Goal: Task Accomplishment & Management: Use online tool/utility

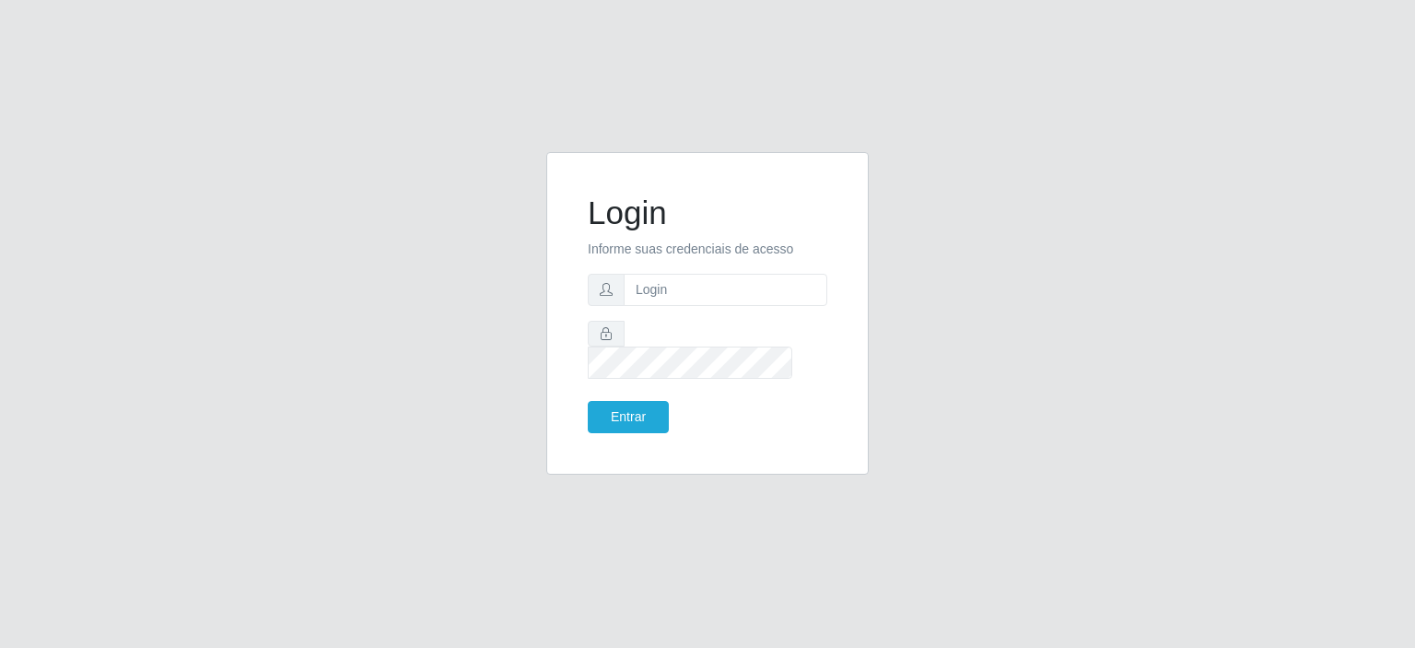
click at [660, 281] on form "Login Informe suas credenciais de acesso Entrar" at bounding box center [708, 314] width 240 height 240
click at [657, 297] on input "text" at bounding box center [726, 290] width 204 height 32
type input "[EMAIL_ADDRESS][PERSON_NAME][DOMAIN_NAME]"
click at [588, 401] on button "Entrar" at bounding box center [628, 417] width 81 height 32
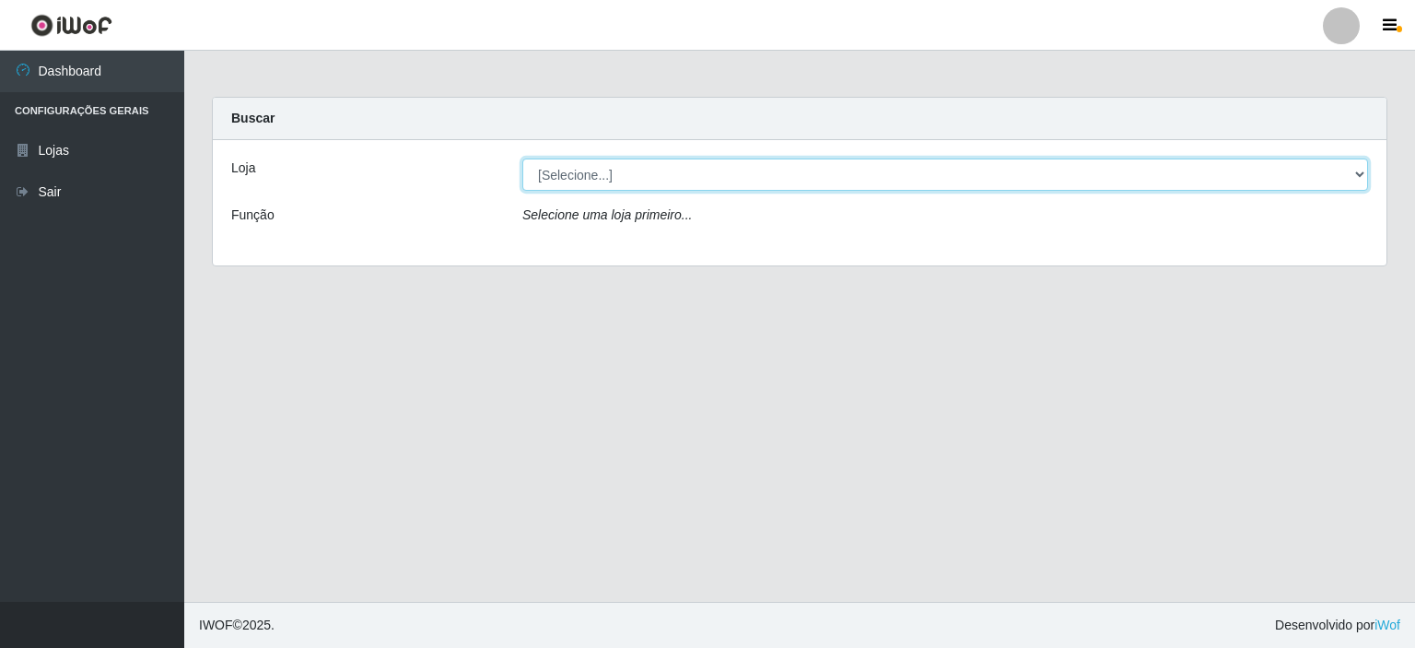
click at [1359, 184] on select "[Selecione...] Corte Fácil - Unidade Planalto" at bounding box center [946, 175] width 846 height 32
select select "202"
click at [523, 159] on select "[Selecione...] Corte Fácil - Unidade Planalto" at bounding box center [946, 175] width 846 height 32
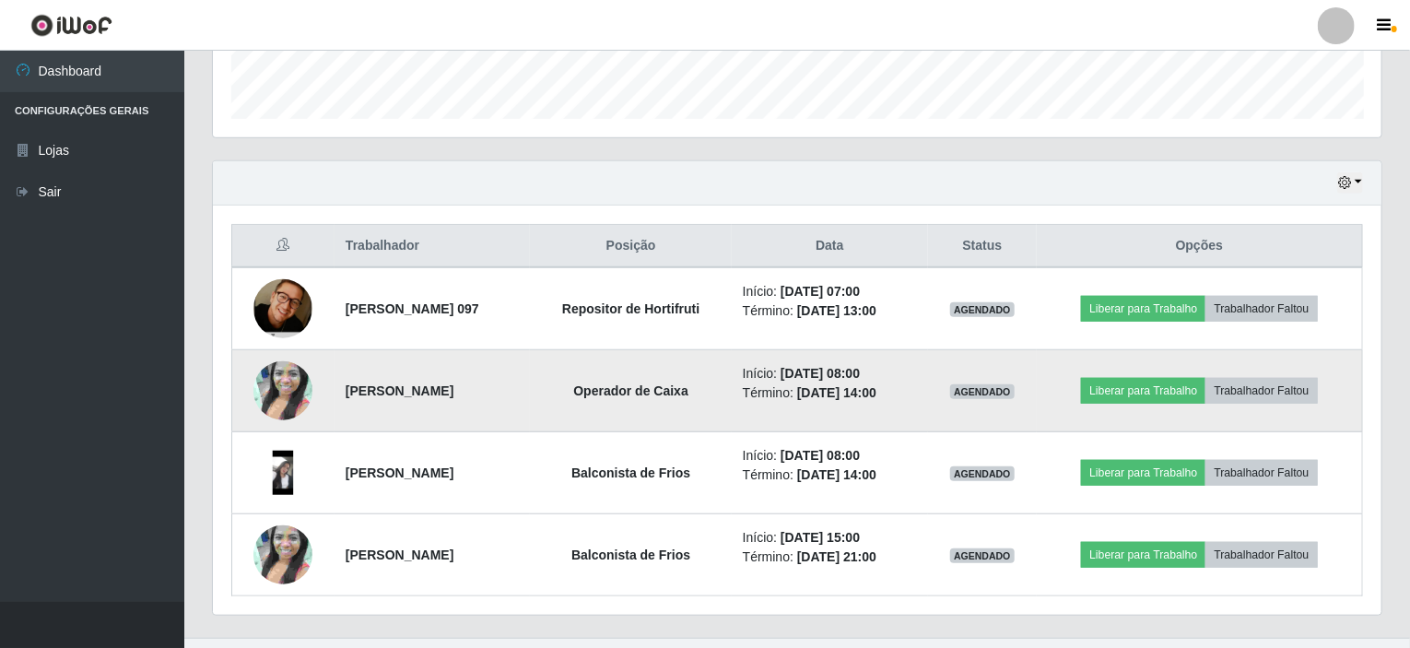
scroll to position [571, 0]
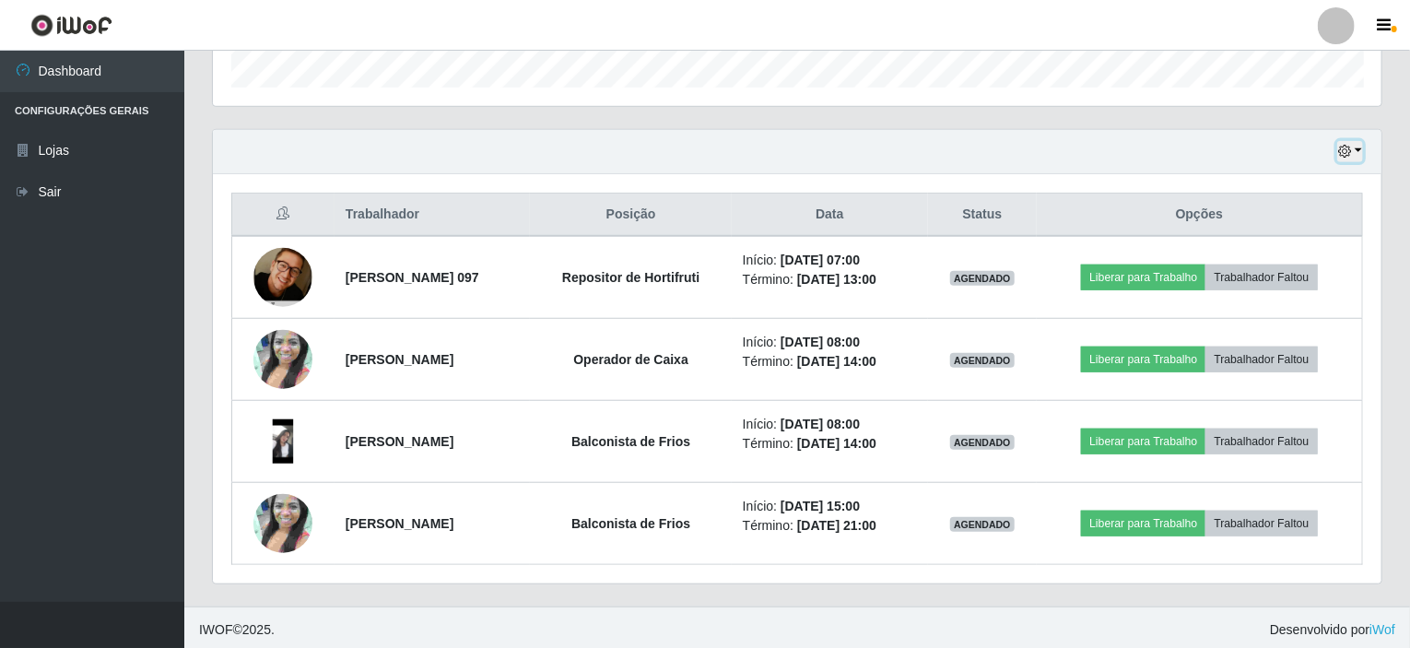
click at [1357, 147] on button "button" at bounding box center [1350, 151] width 26 height 21
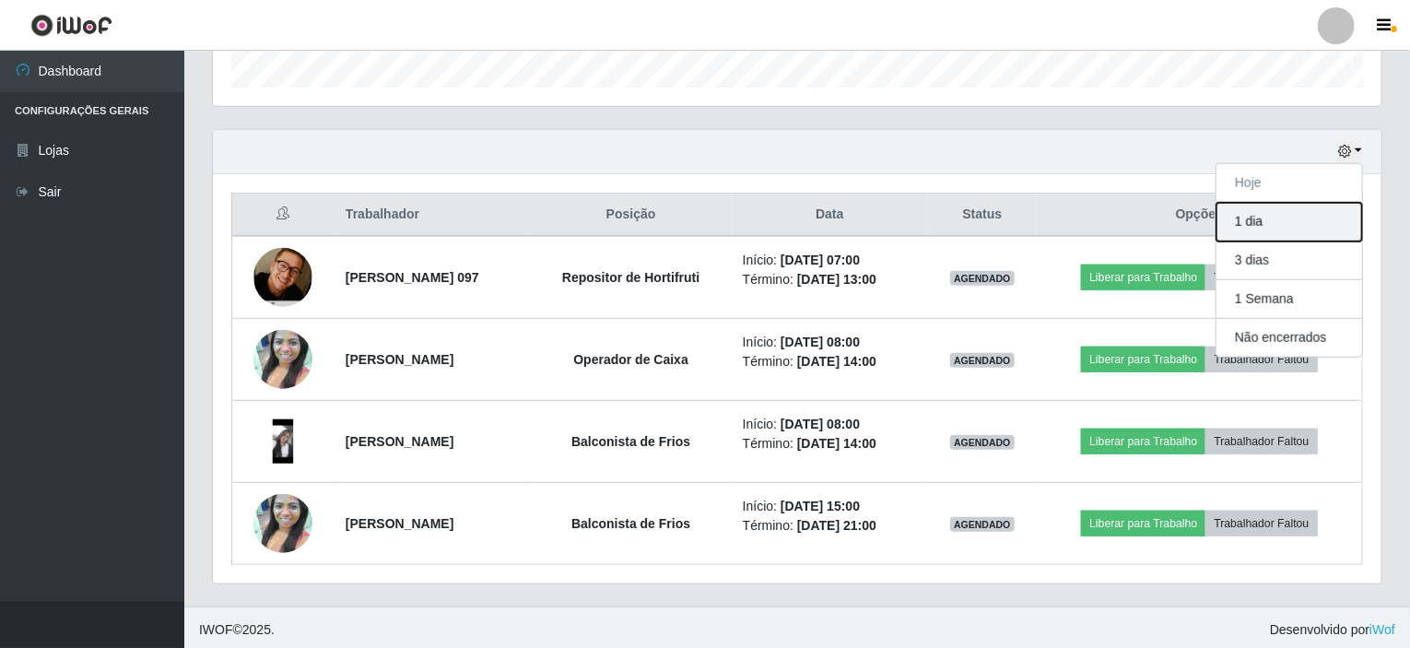
click at [1296, 214] on button "1 dia" at bounding box center [1289, 222] width 146 height 39
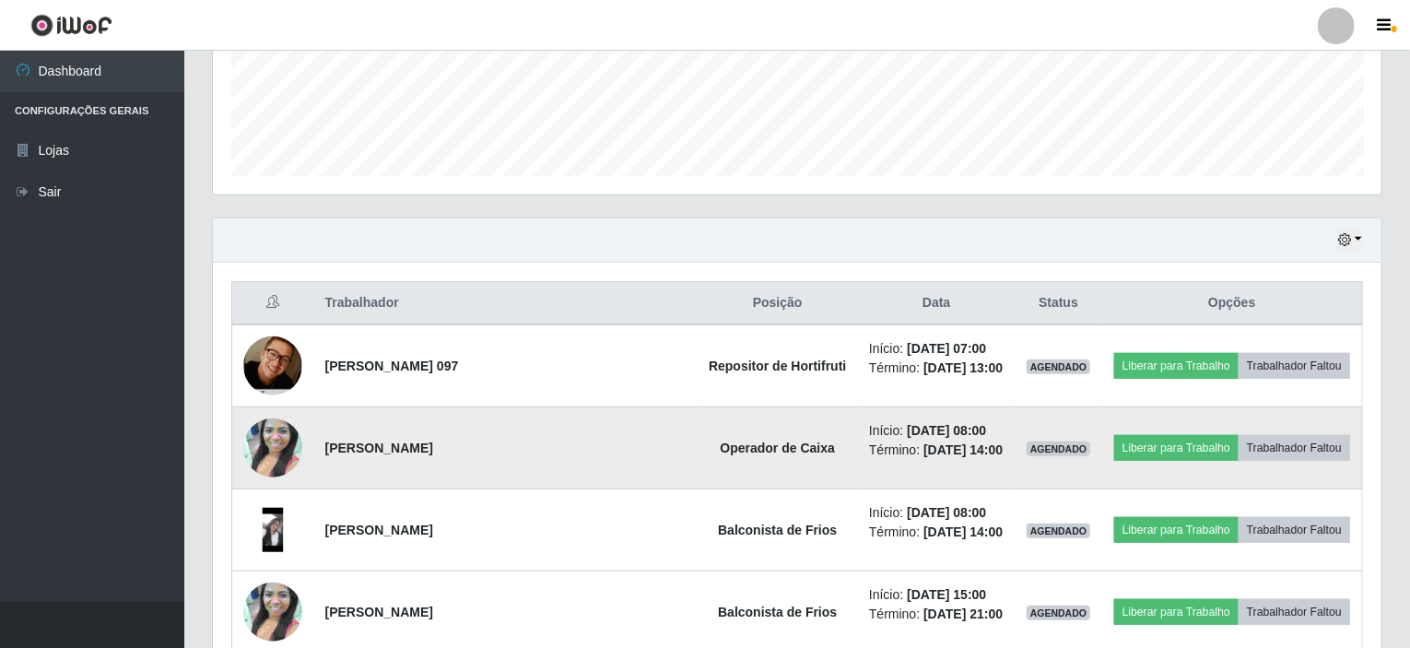
scroll to position [479, 0]
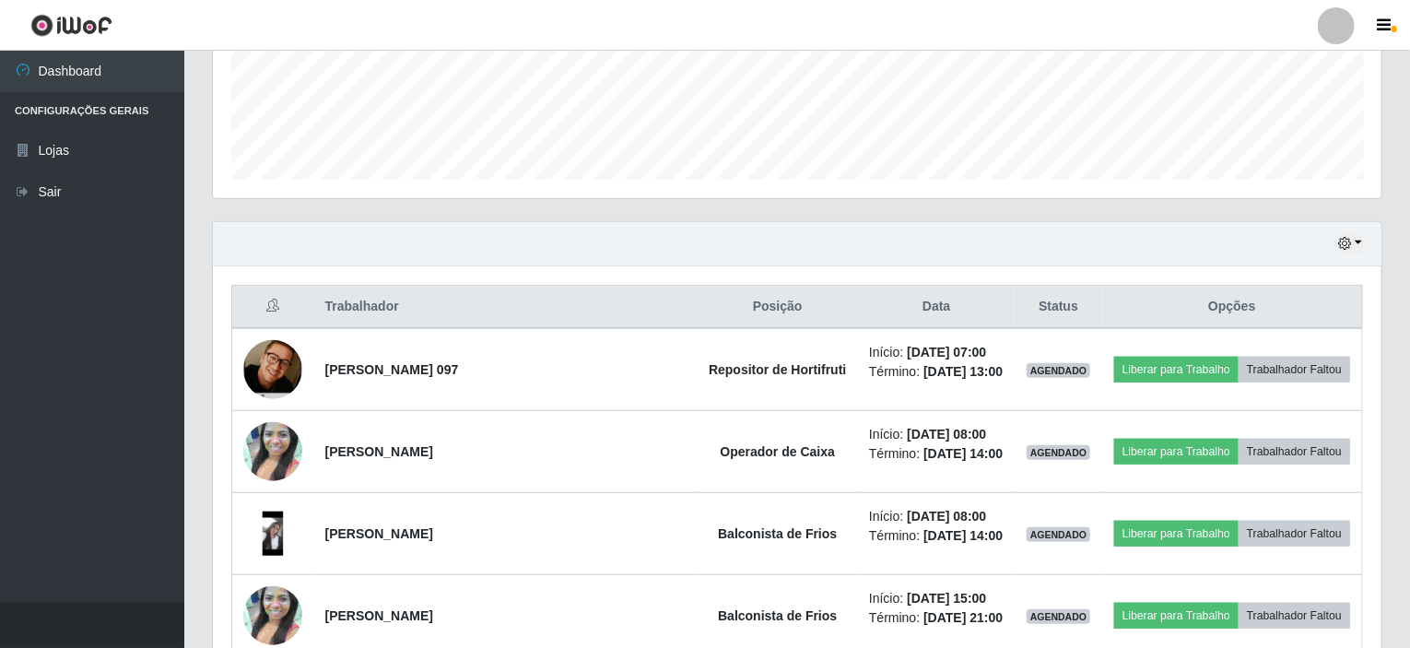
click at [1364, 242] on div "Hoje 1 dia 3 dias 1 Semana Não encerrados" at bounding box center [797, 244] width 1169 height 44
click at [1357, 244] on button "button" at bounding box center [1350, 243] width 26 height 21
click at [1364, 242] on div "Hoje 1 dia 3 dias 1 Semana Não encerrados" at bounding box center [797, 244] width 1169 height 44
click at [1359, 242] on button "button" at bounding box center [1350, 243] width 26 height 21
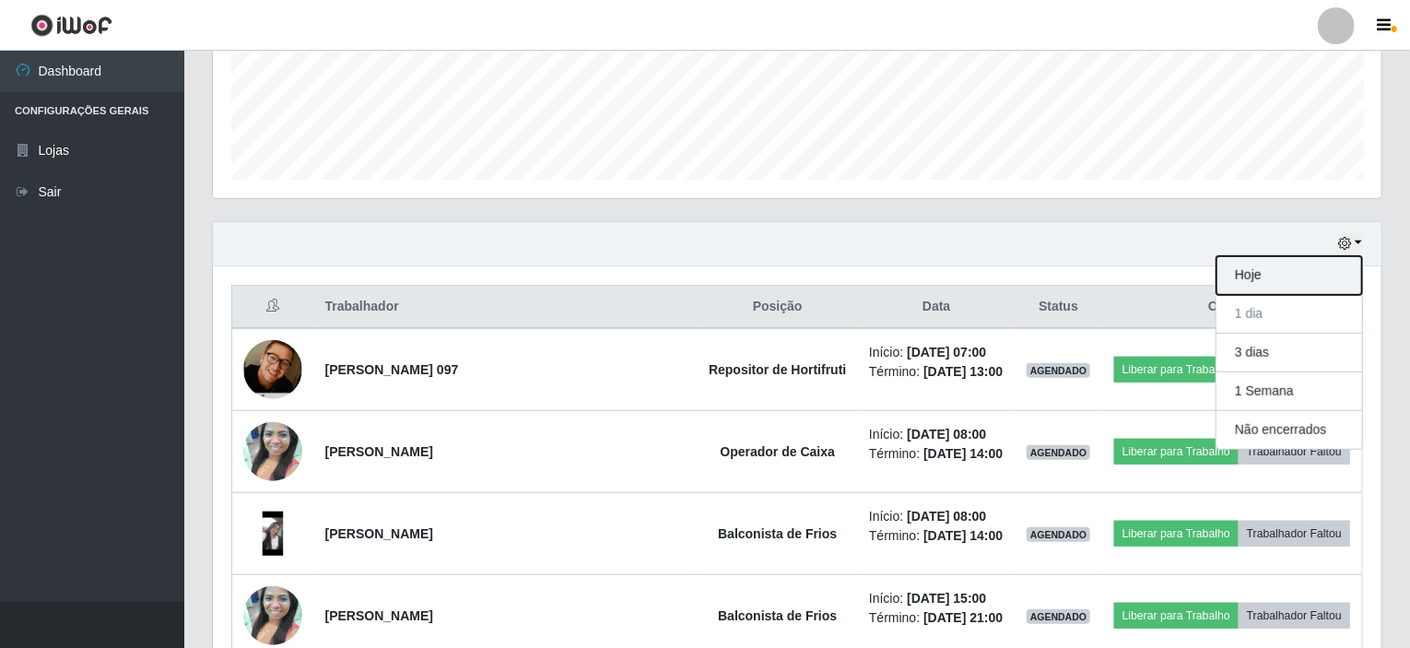
click at [1288, 278] on button "Hoje" at bounding box center [1289, 275] width 146 height 39
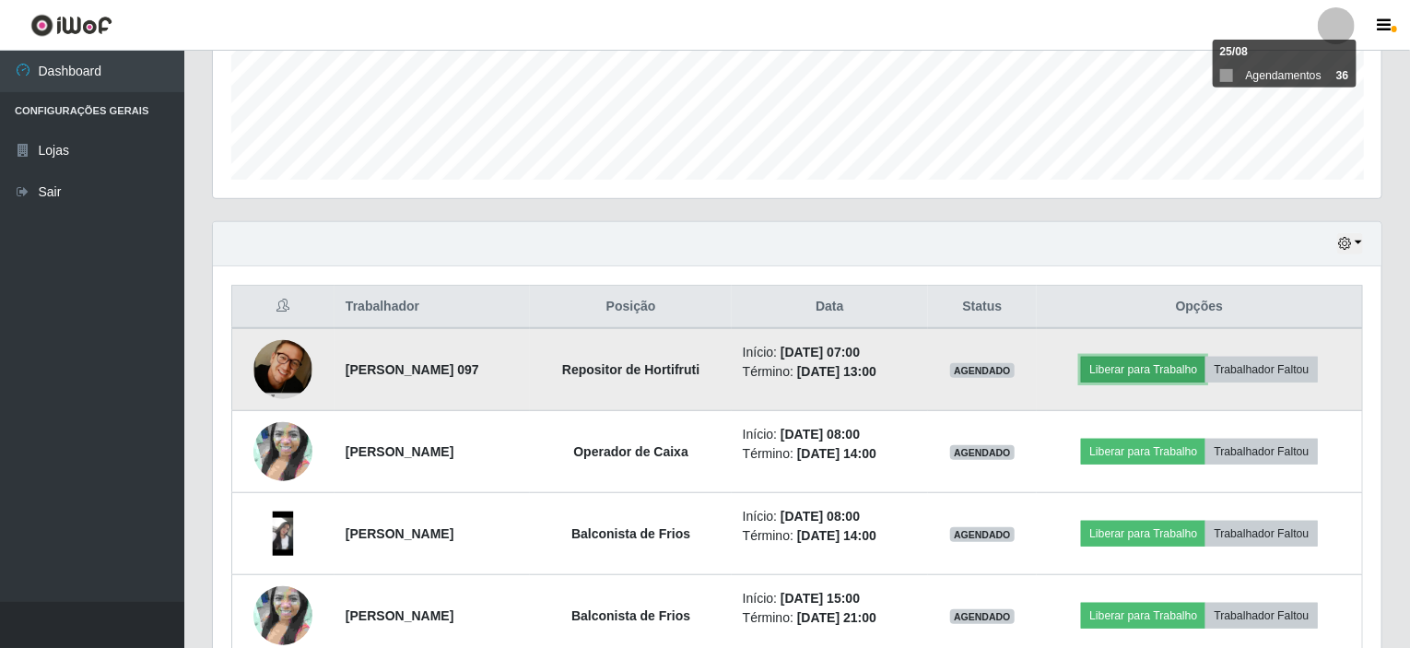
click at [1124, 372] on button "Liberar para Trabalho" at bounding box center [1143, 370] width 124 height 26
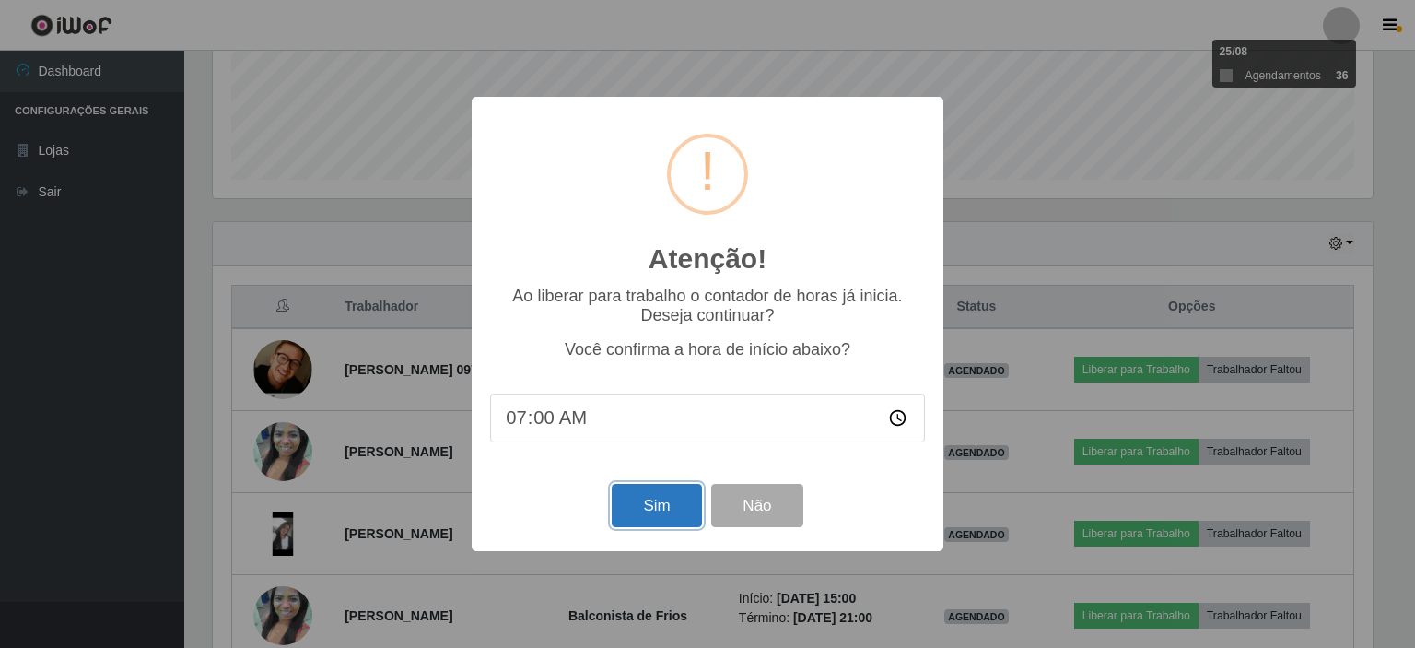
click at [656, 511] on button "Sim" at bounding box center [656, 505] width 89 height 43
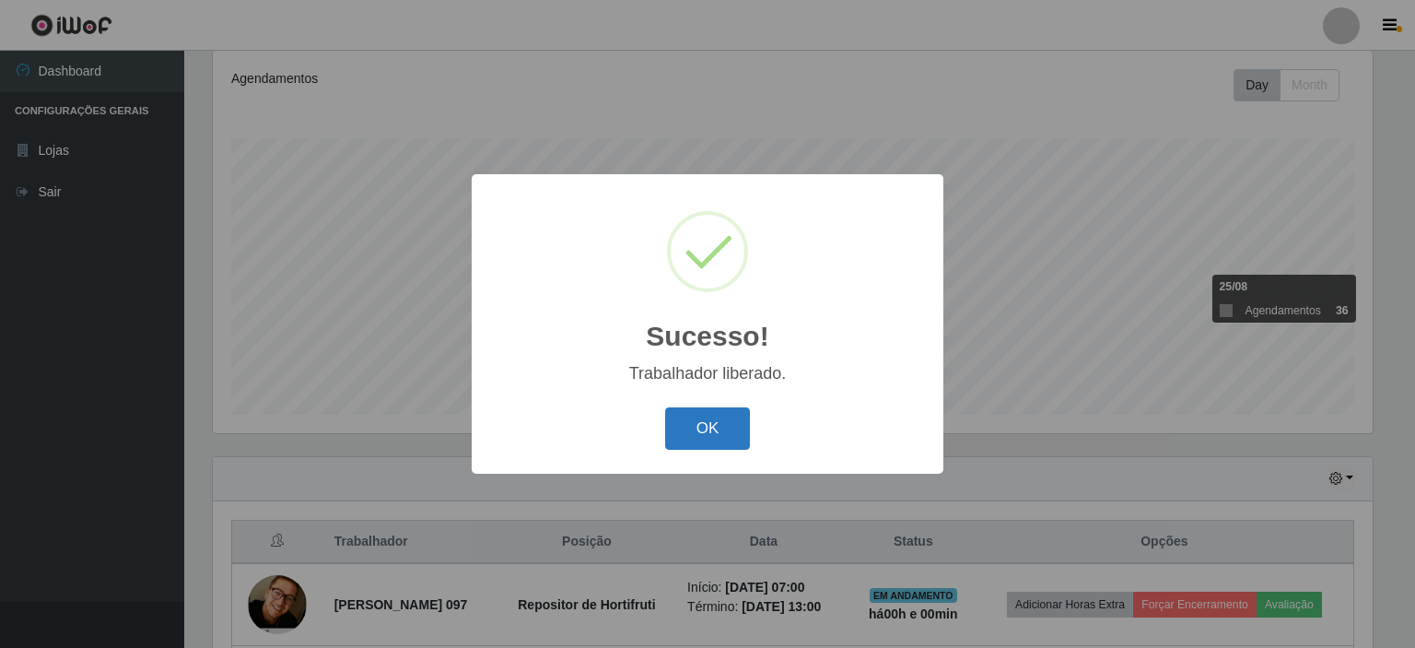
click at [686, 441] on button "OK" at bounding box center [708, 428] width 86 height 43
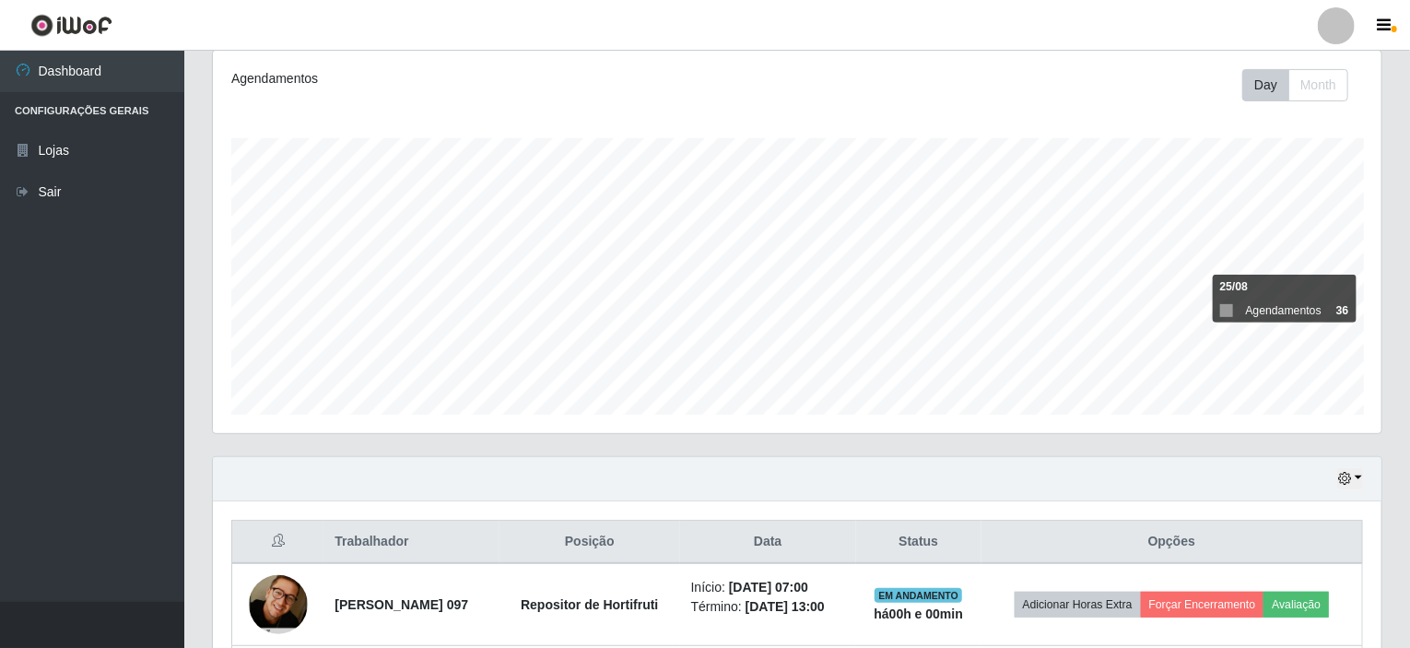
scroll to position [382, 1169]
click at [1357, 476] on button "button" at bounding box center [1350, 478] width 26 height 21
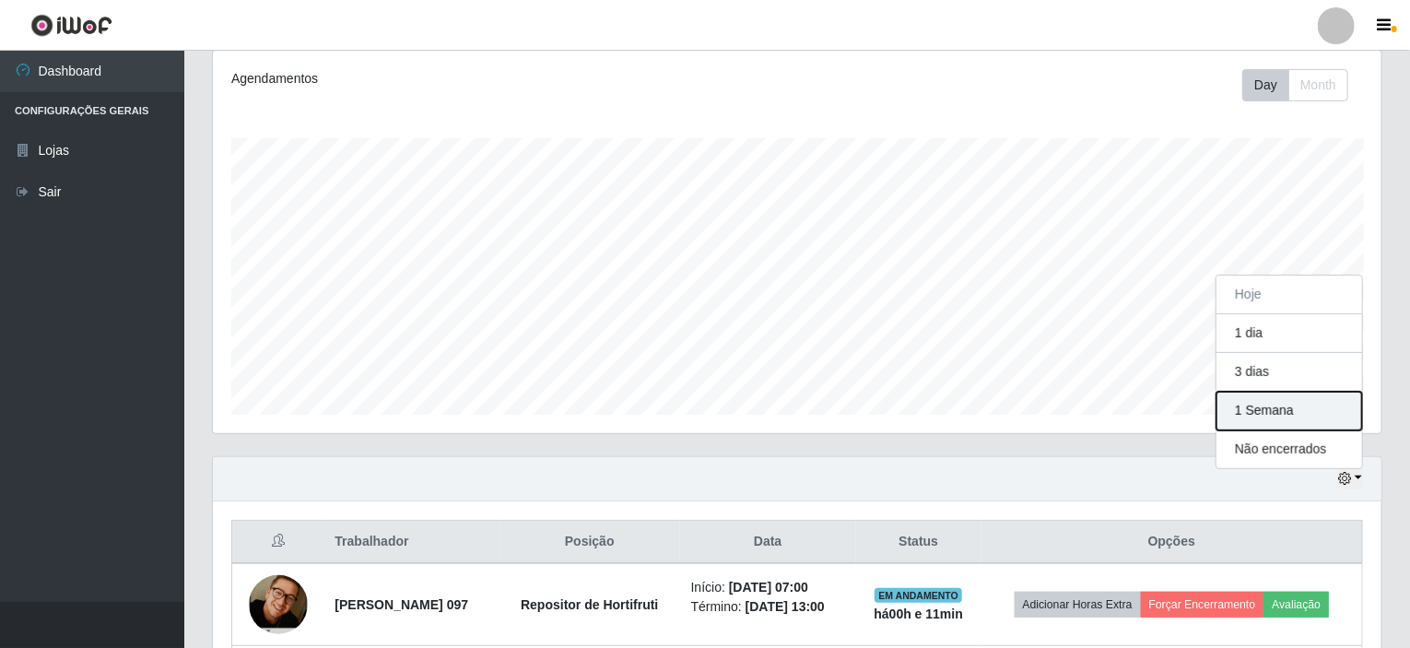
click at [1264, 411] on button "1 Semana" at bounding box center [1289, 411] width 146 height 39
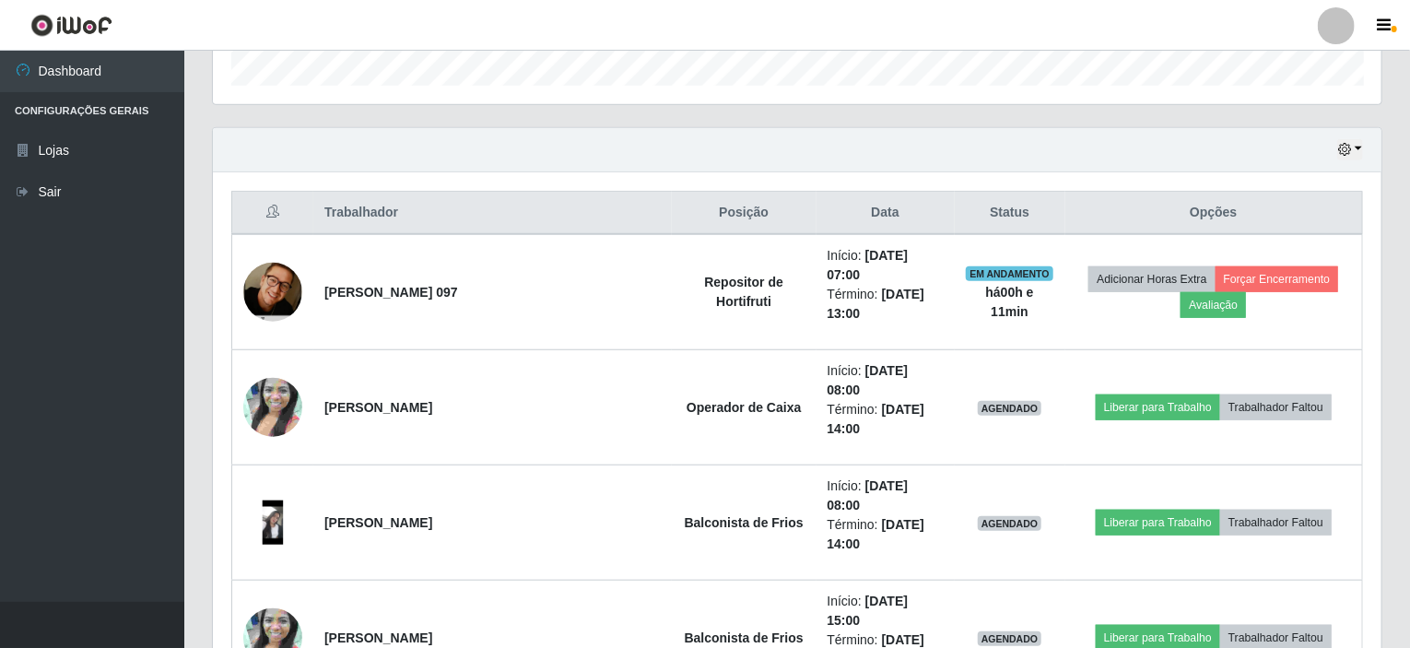
scroll to position [429, 0]
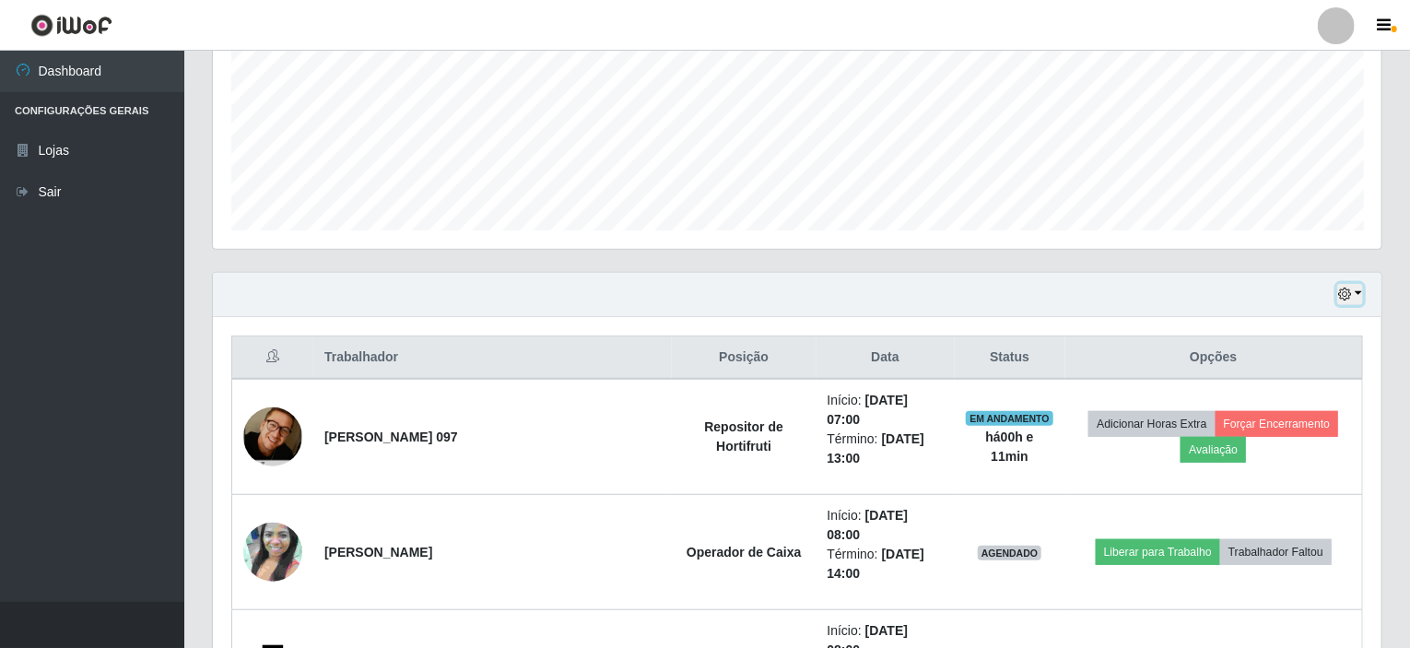
click at [1359, 294] on button "button" at bounding box center [1350, 294] width 26 height 21
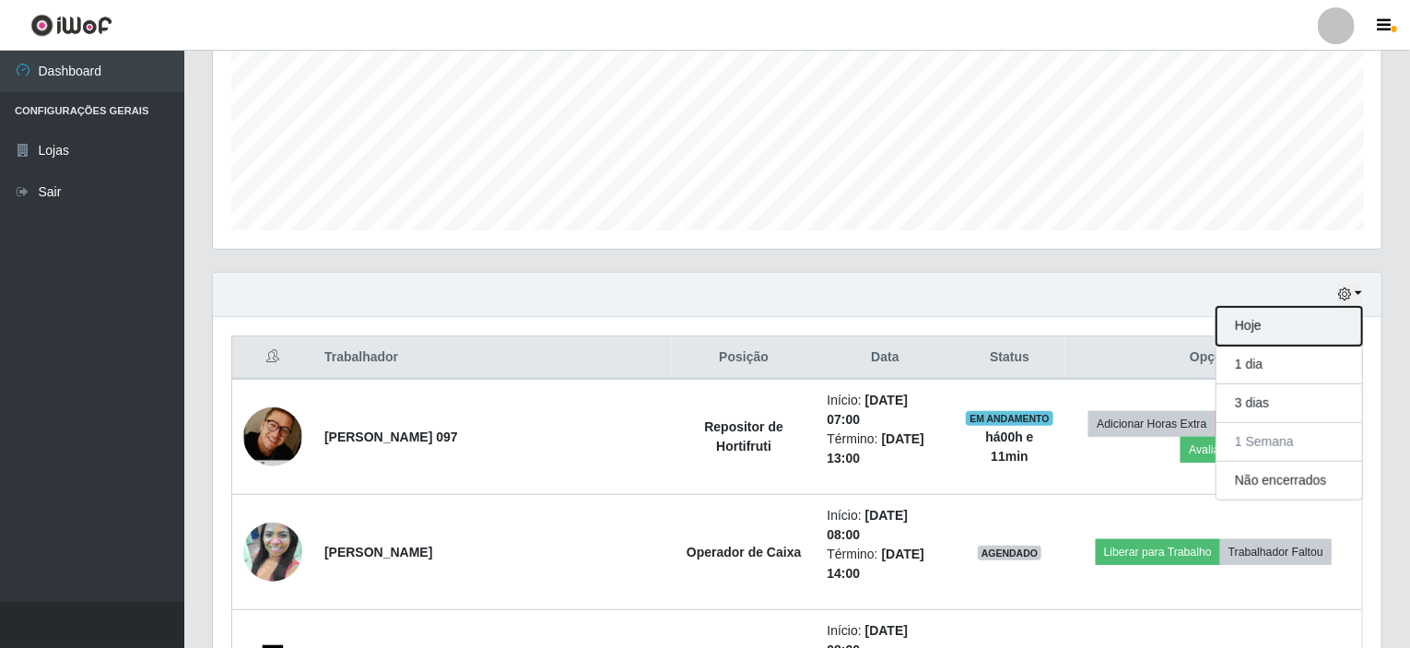
click at [1276, 320] on button "Hoje" at bounding box center [1289, 326] width 146 height 39
